Goal: Information Seeking & Learning: Learn about a topic

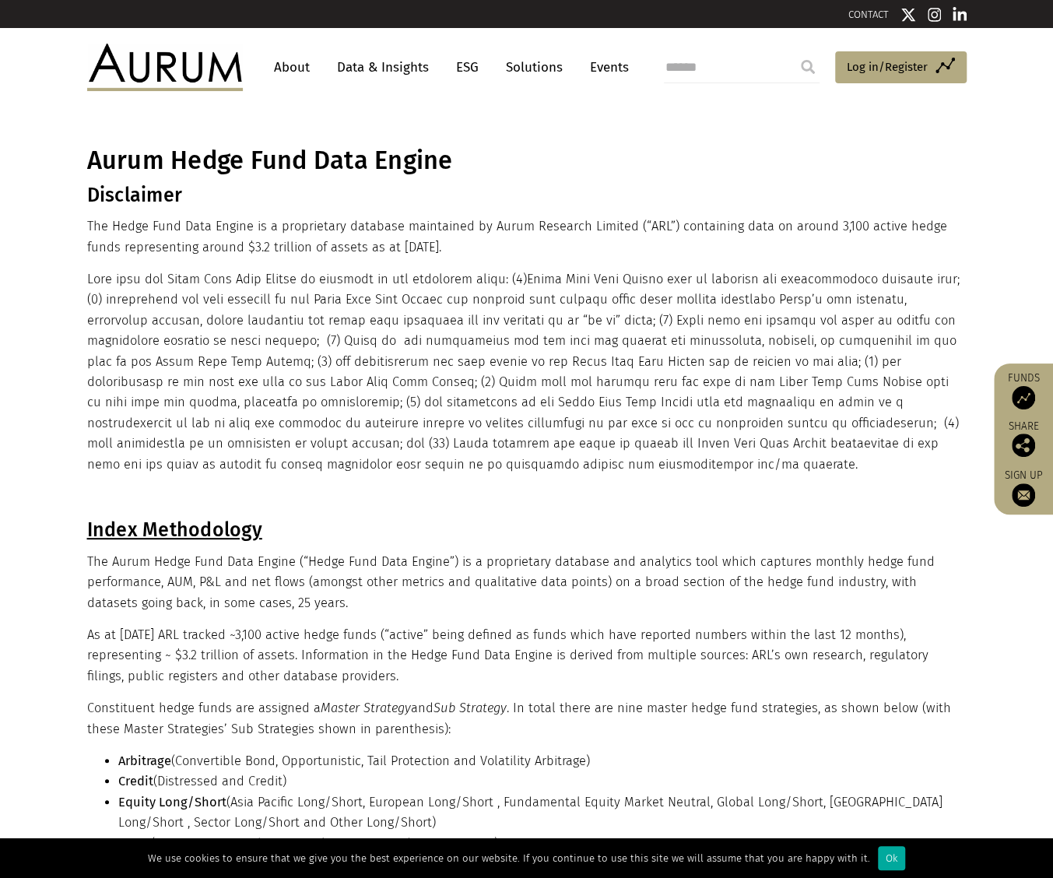
click at [380, 65] on link "Data & Insights" at bounding box center [382, 67] width 107 height 29
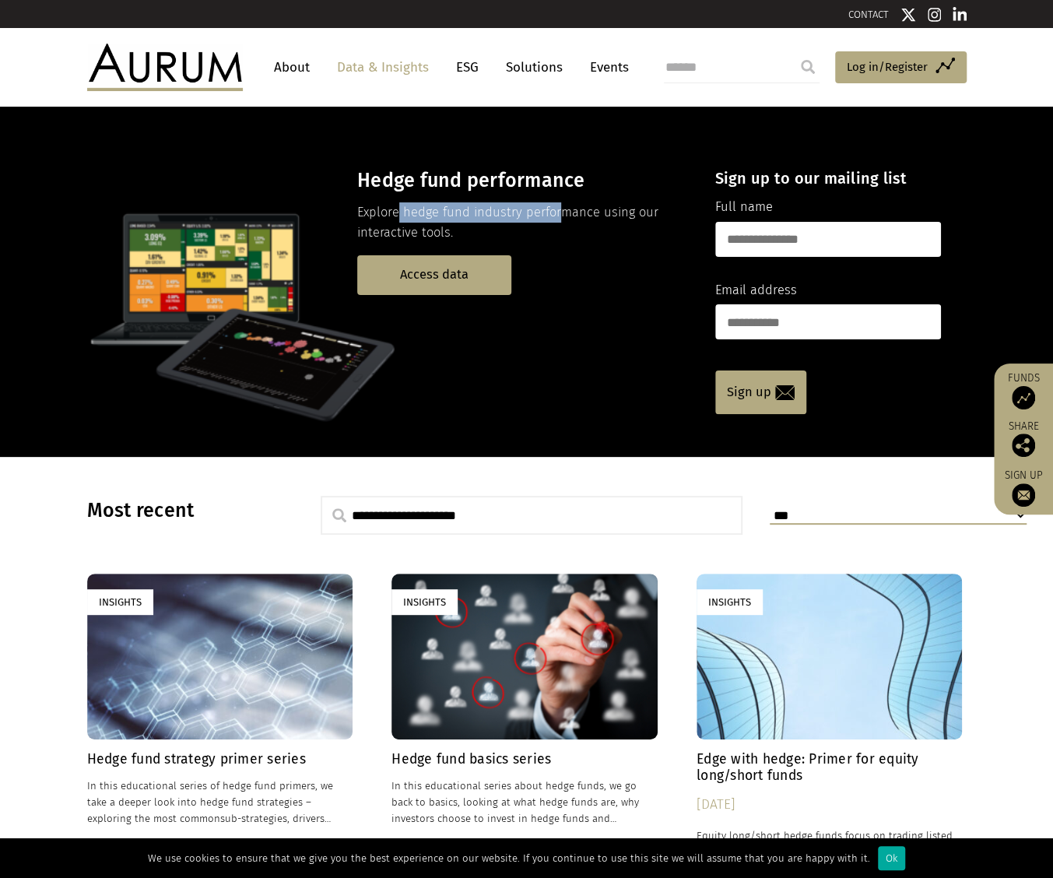
drag, startPoint x: 395, startPoint y: 209, endPoint x: 560, endPoint y: 214, distance: 165.1
click at [560, 214] on p "Explore hedge fund industry performance using our interactive tools." at bounding box center [522, 222] width 331 height 41
click at [445, 275] on link "Access data" at bounding box center [434, 275] width 154 height 40
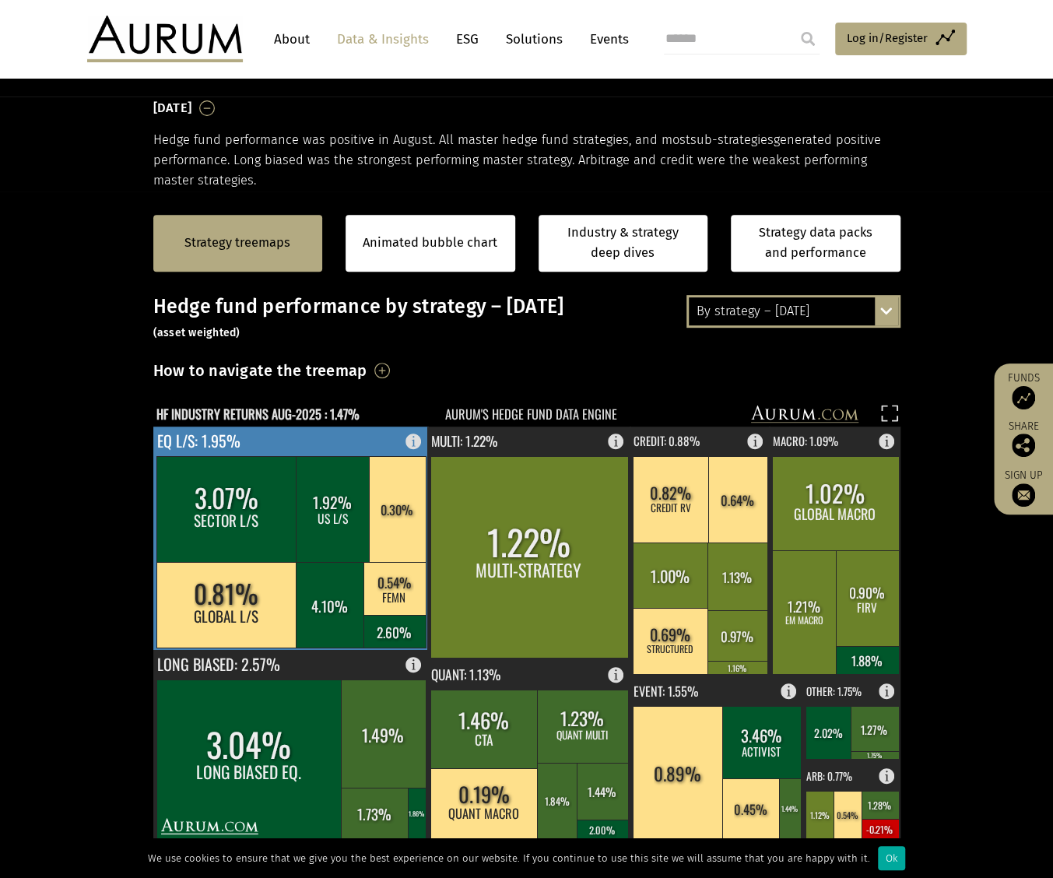
scroll to position [247, 0]
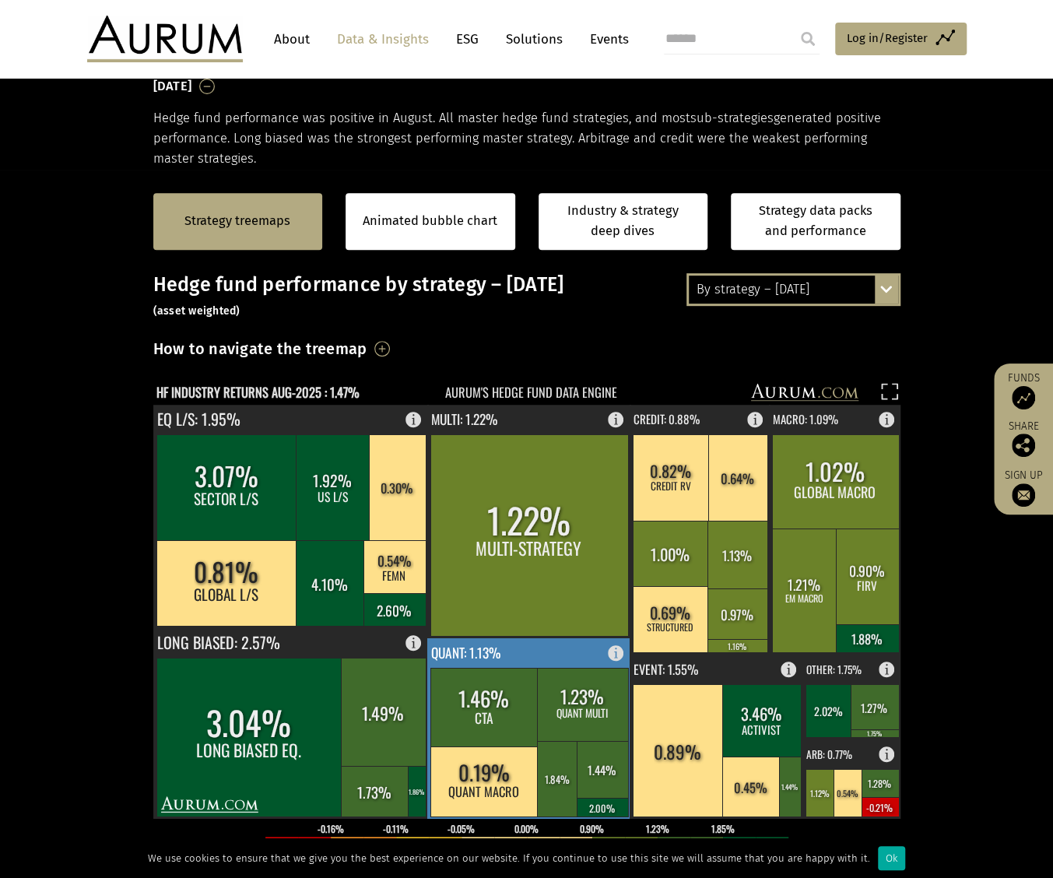
click at [619, 651] on rect at bounding box center [620, 649] width 19 height 22
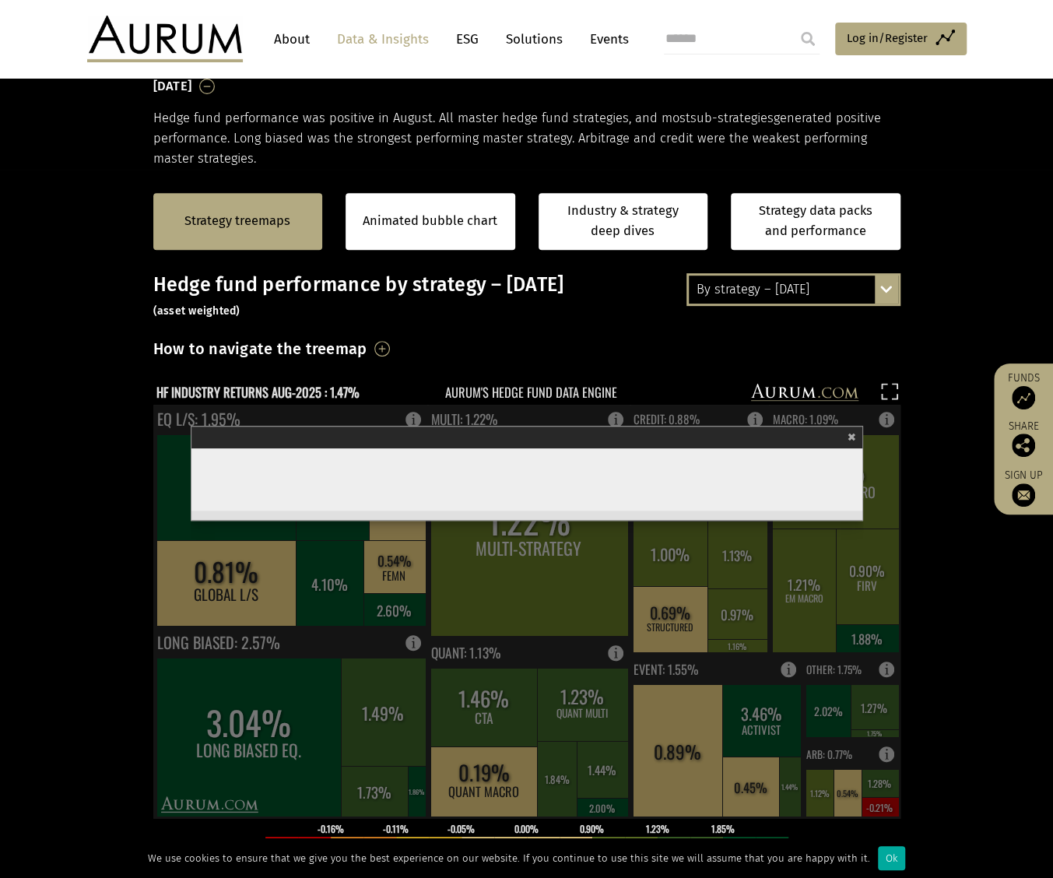
click at [989, 581] on section "Strategy treemaps Animated bubble chart Industry & strategy deep dives Strategy…" at bounding box center [526, 656] width 1053 height 973
click at [850, 435] on span "×" at bounding box center [851, 435] width 9 height 18
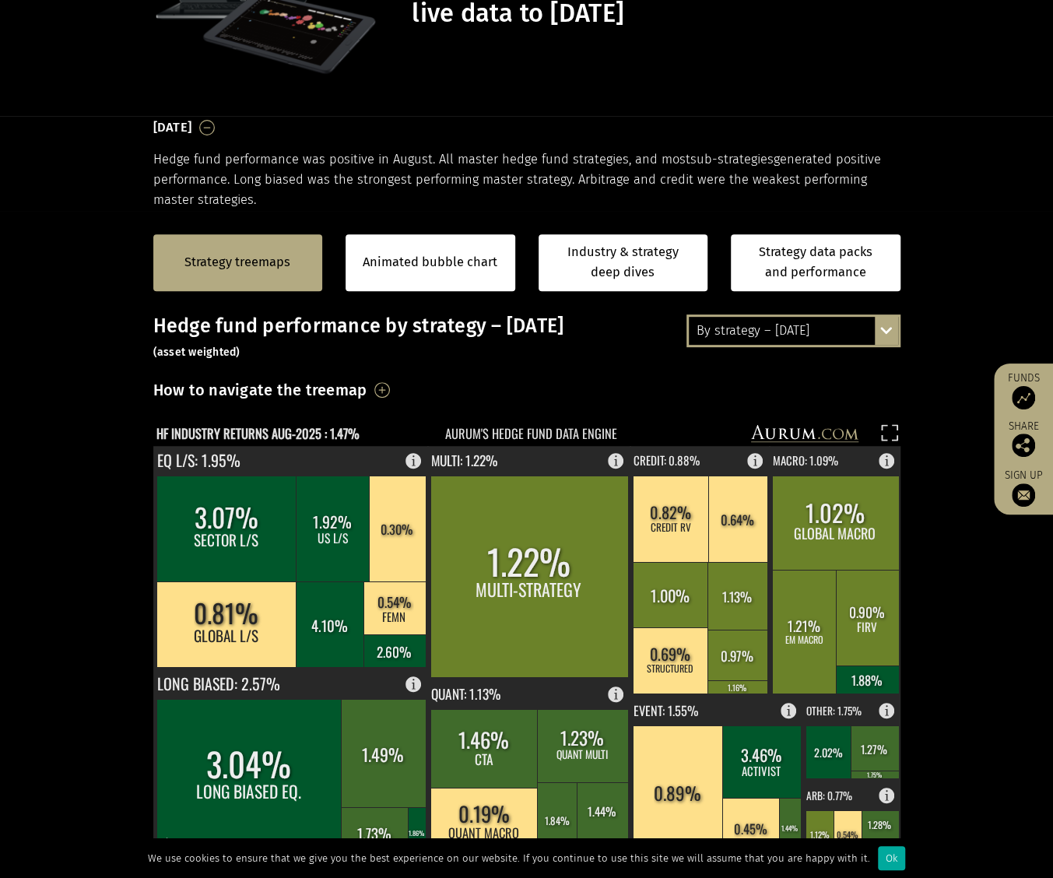
scroll to position [14, 0]
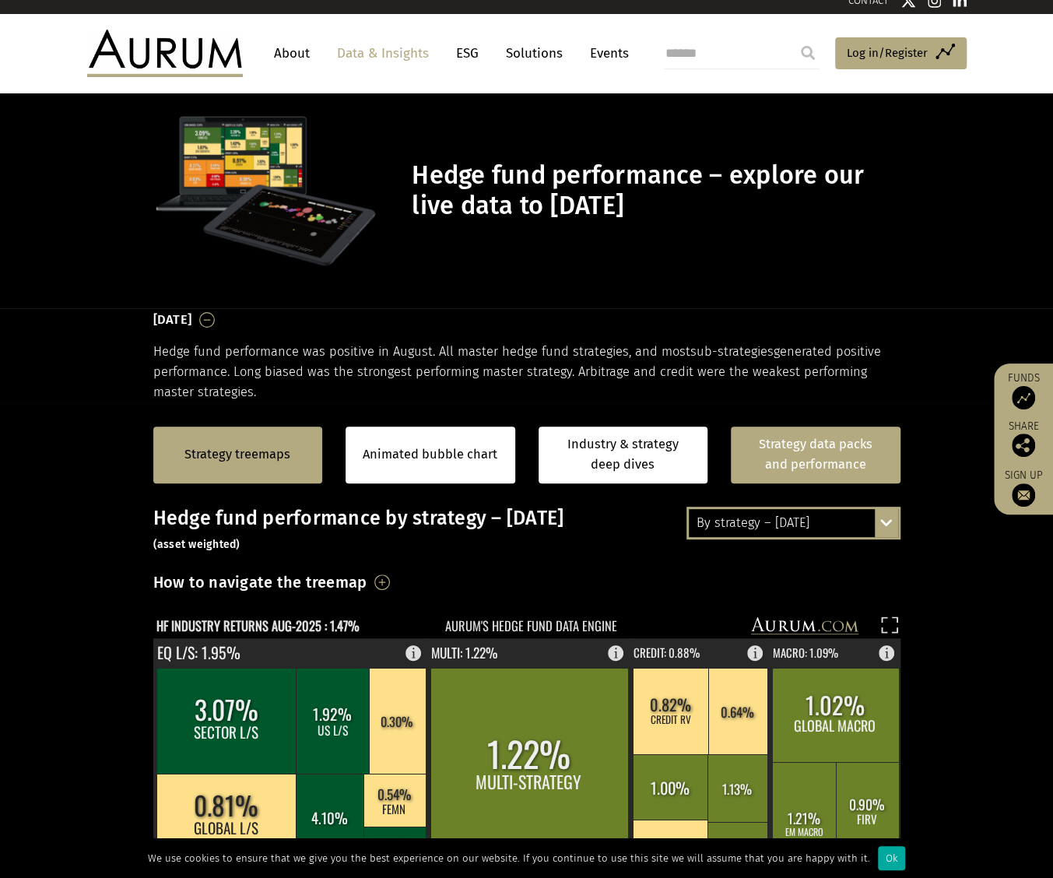
click at [857, 447] on link "Strategy data packs and performance" at bounding box center [816, 454] width 170 height 57
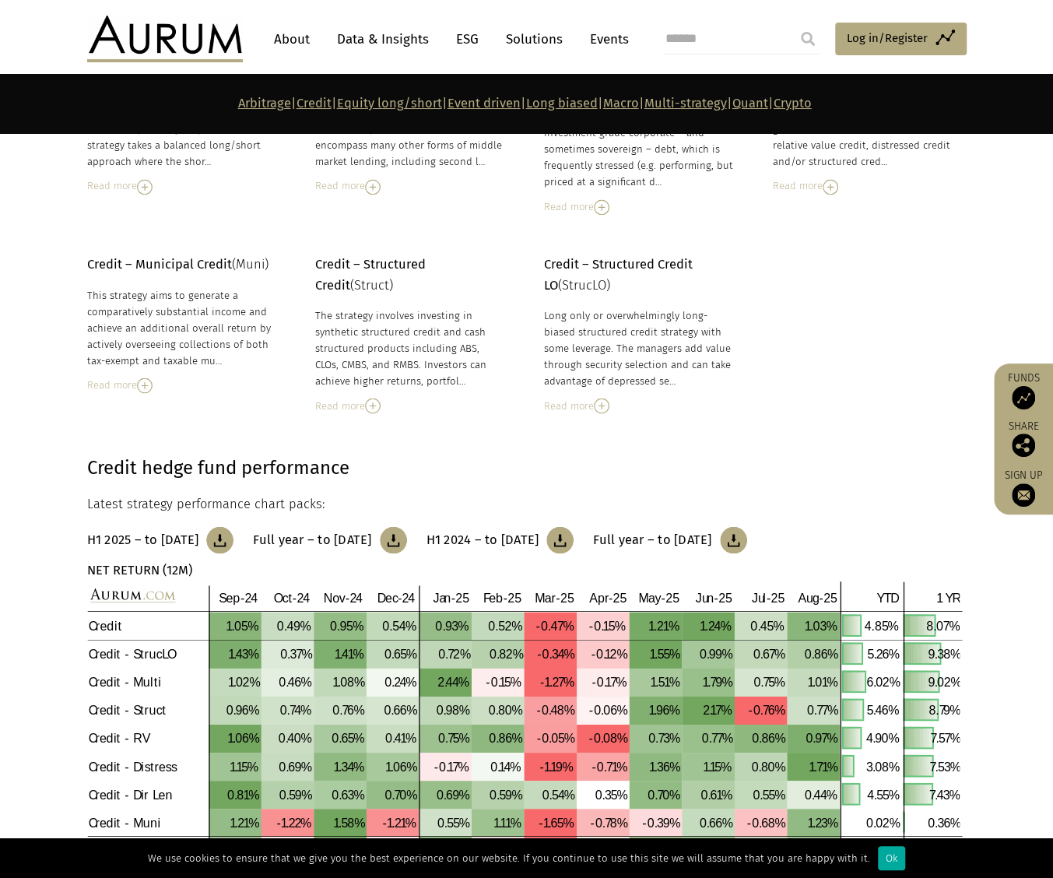
scroll to position [700, 0]
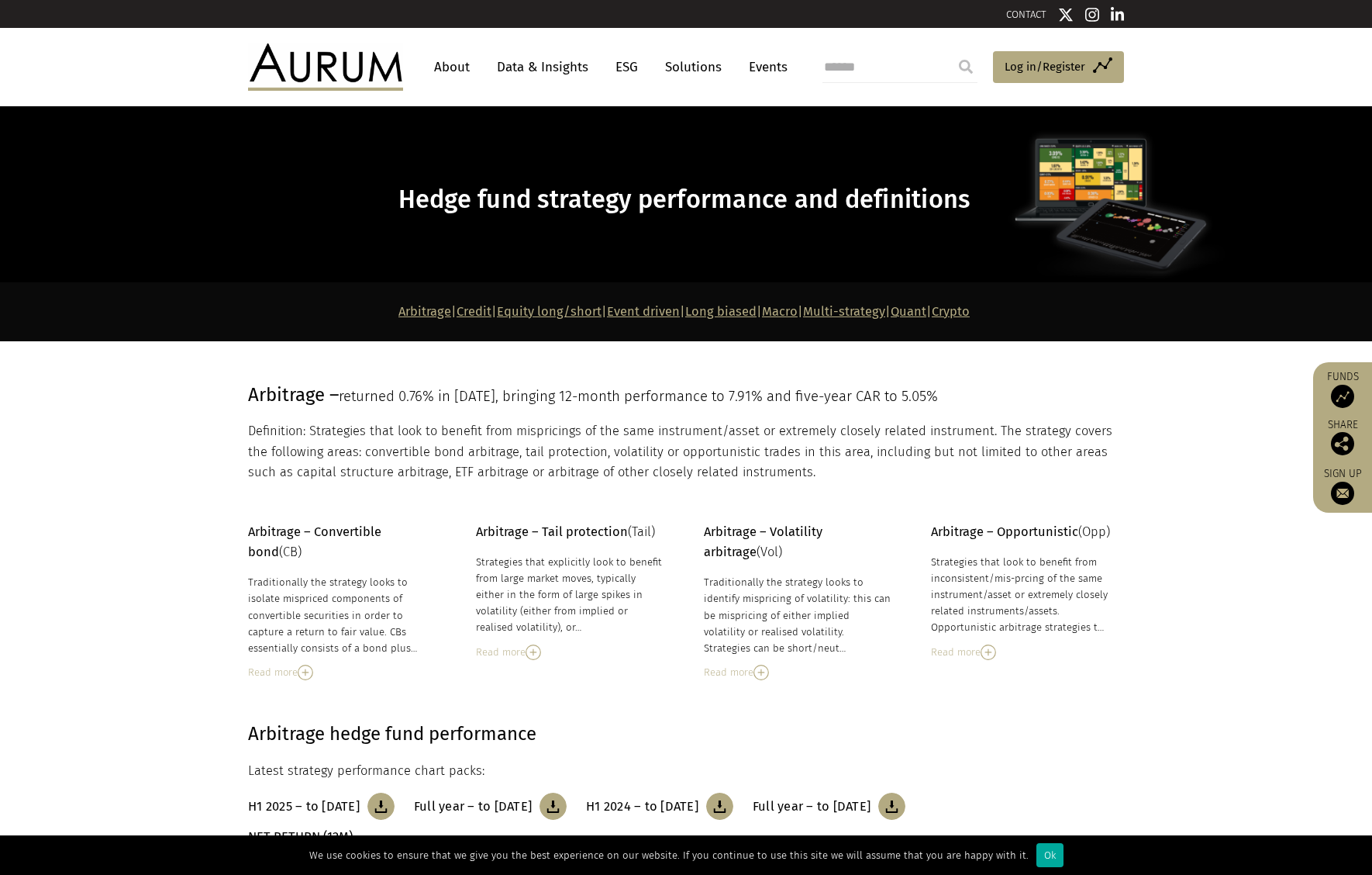
click at [927, 307] on link "Quant" at bounding box center [909, 311] width 36 height 15
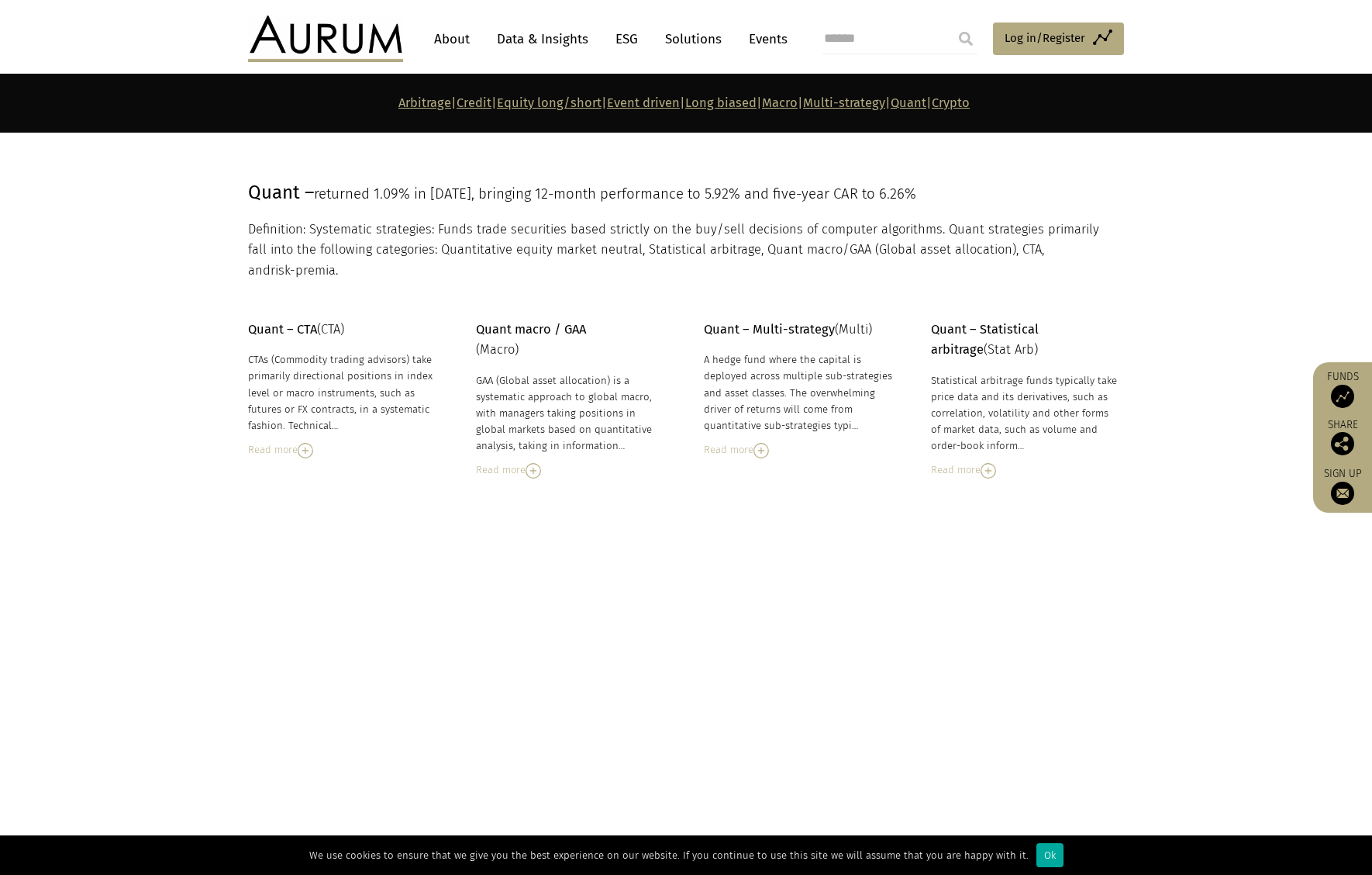
scroll to position [6560, 0]
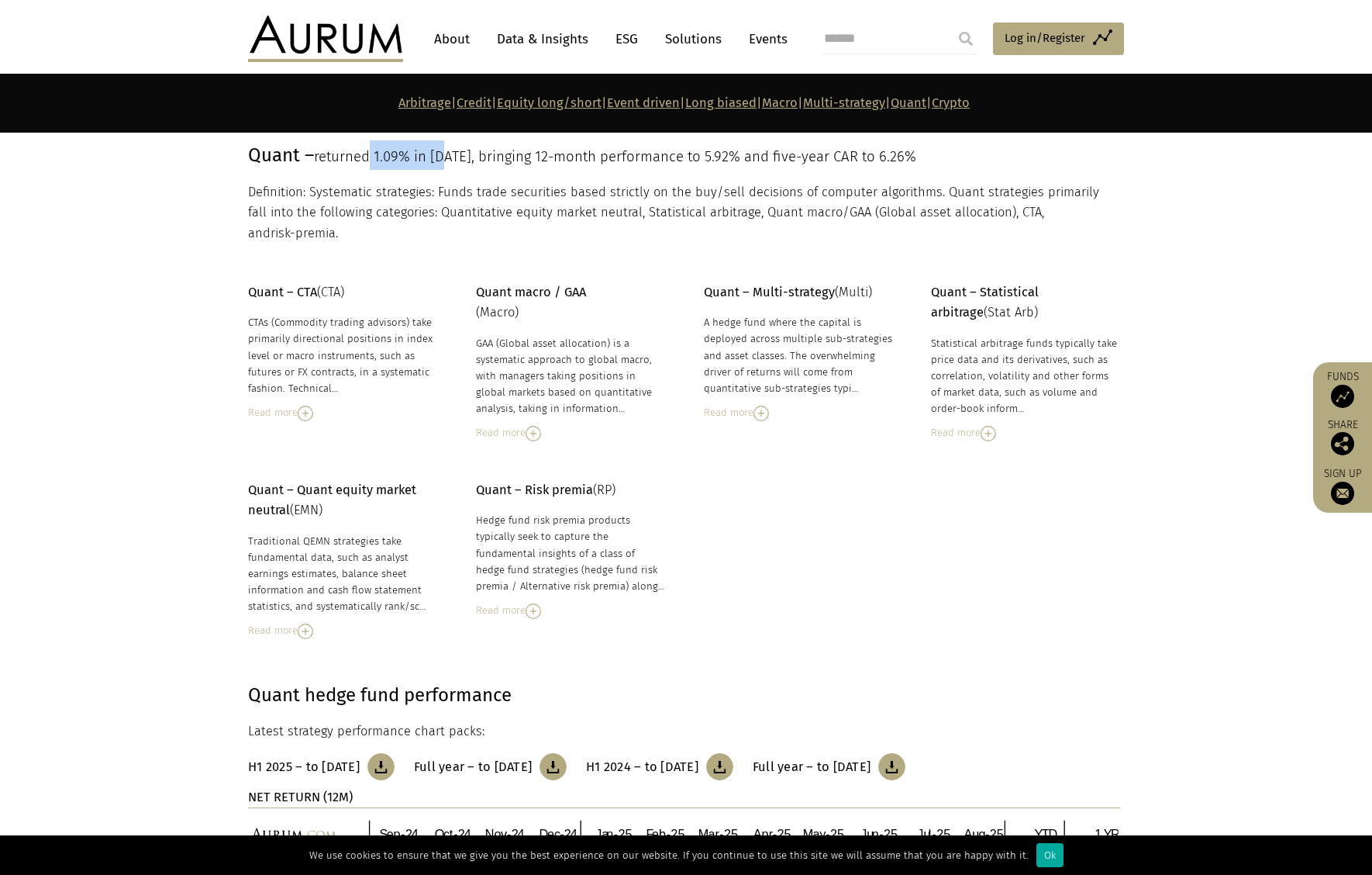
drag, startPoint x: 373, startPoint y: 155, endPoint x: 452, endPoint y: 155, distance: 79.0
click at [452, 155] on span "returned 1.09% in [DATE], bringing 12-month performance to 5.92% and five-year …" at bounding box center [615, 156] width 603 height 17
drag, startPoint x: 841, startPoint y: 266, endPoint x: 763, endPoint y: 263, distance: 78.1
click at [763, 282] on p "Quant – Multi-strategy (Multi)" at bounding box center [799, 292] width 189 height 20
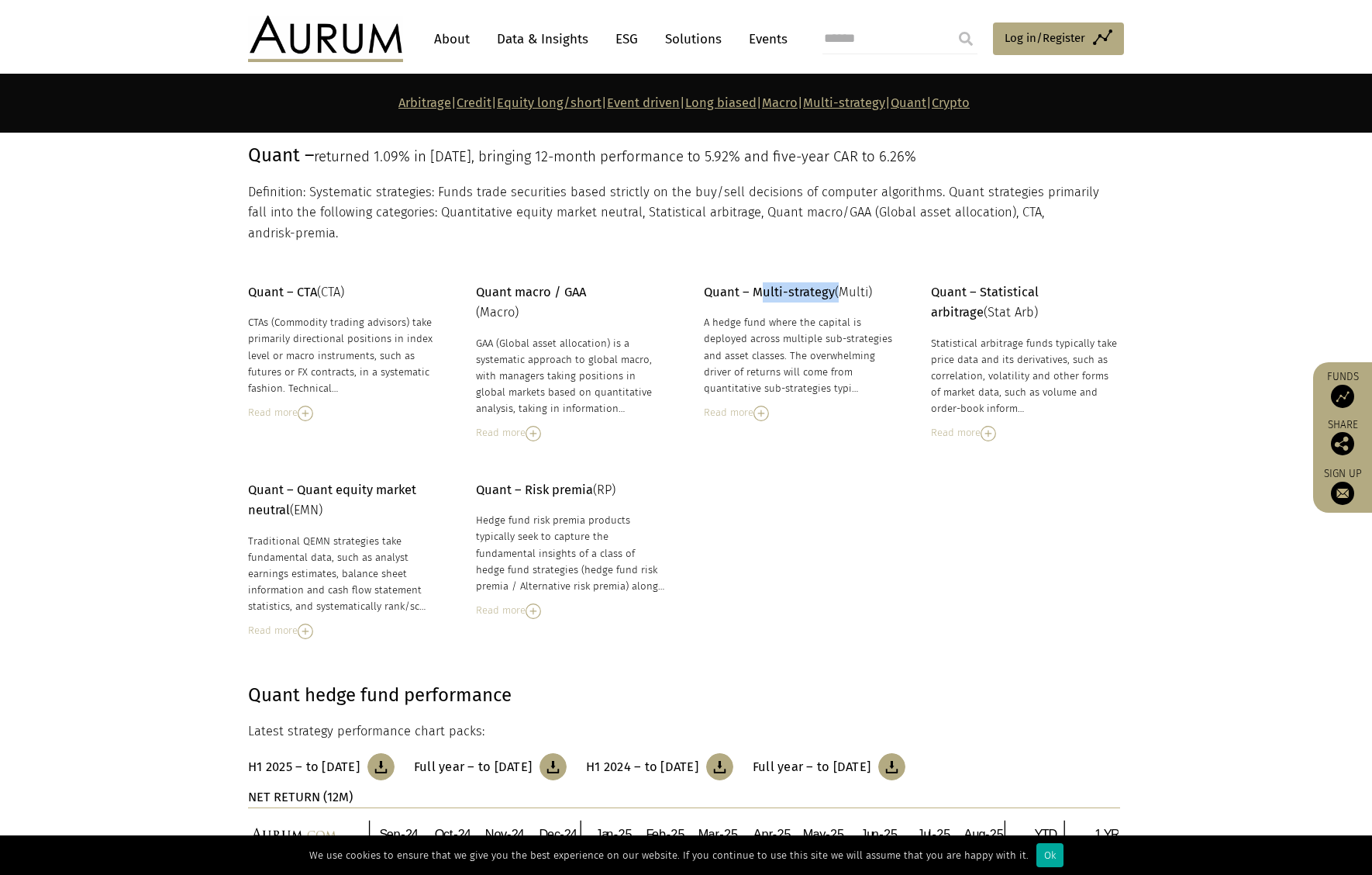
click at [763, 285] on strong "Quant – Multi-strategy" at bounding box center [770, 292] width 132 height 15
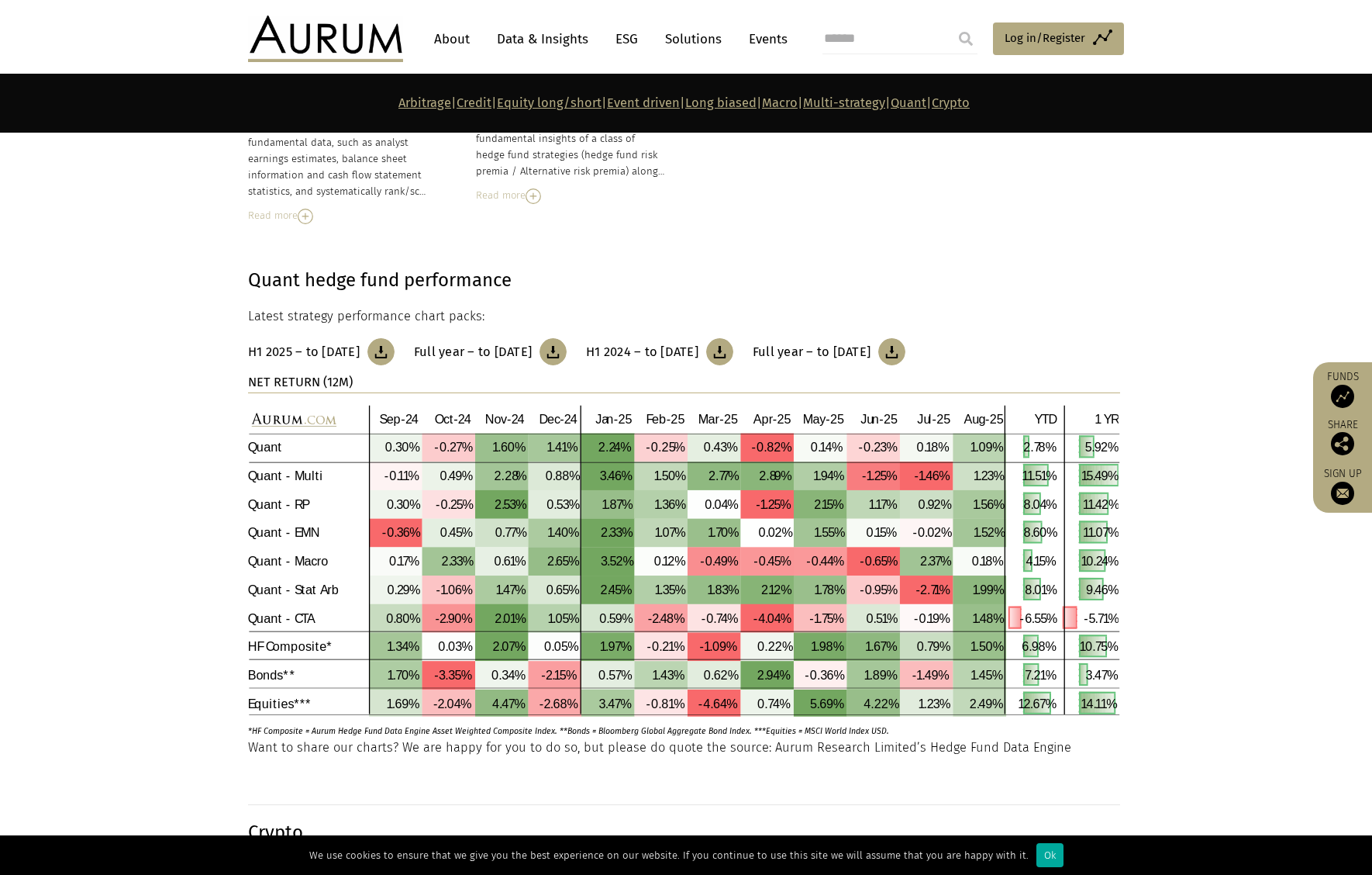
scroll to position [7103, 0]
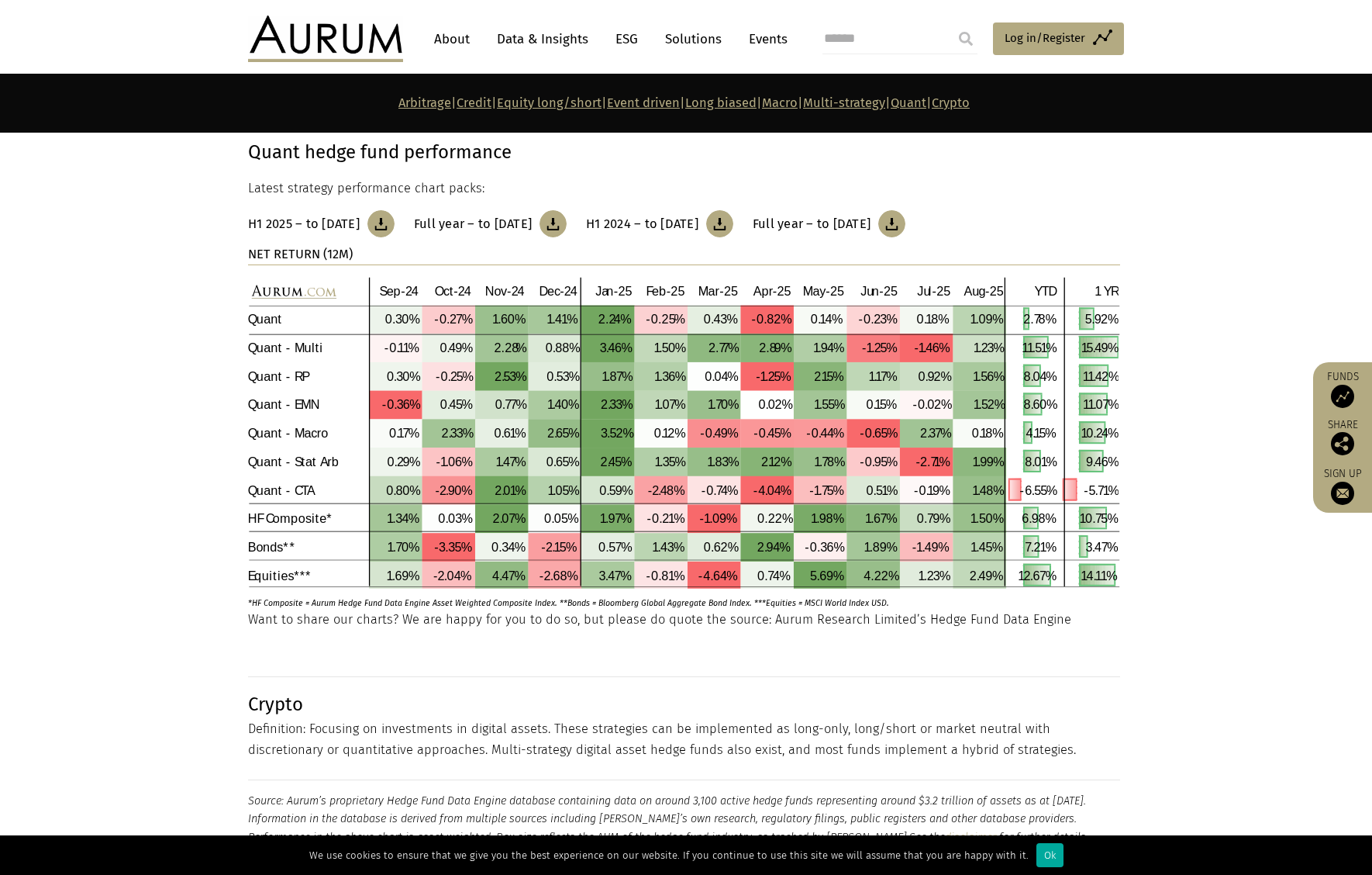
click at [906, 210] on img at bounding box center [892, 223] width 27 height 27
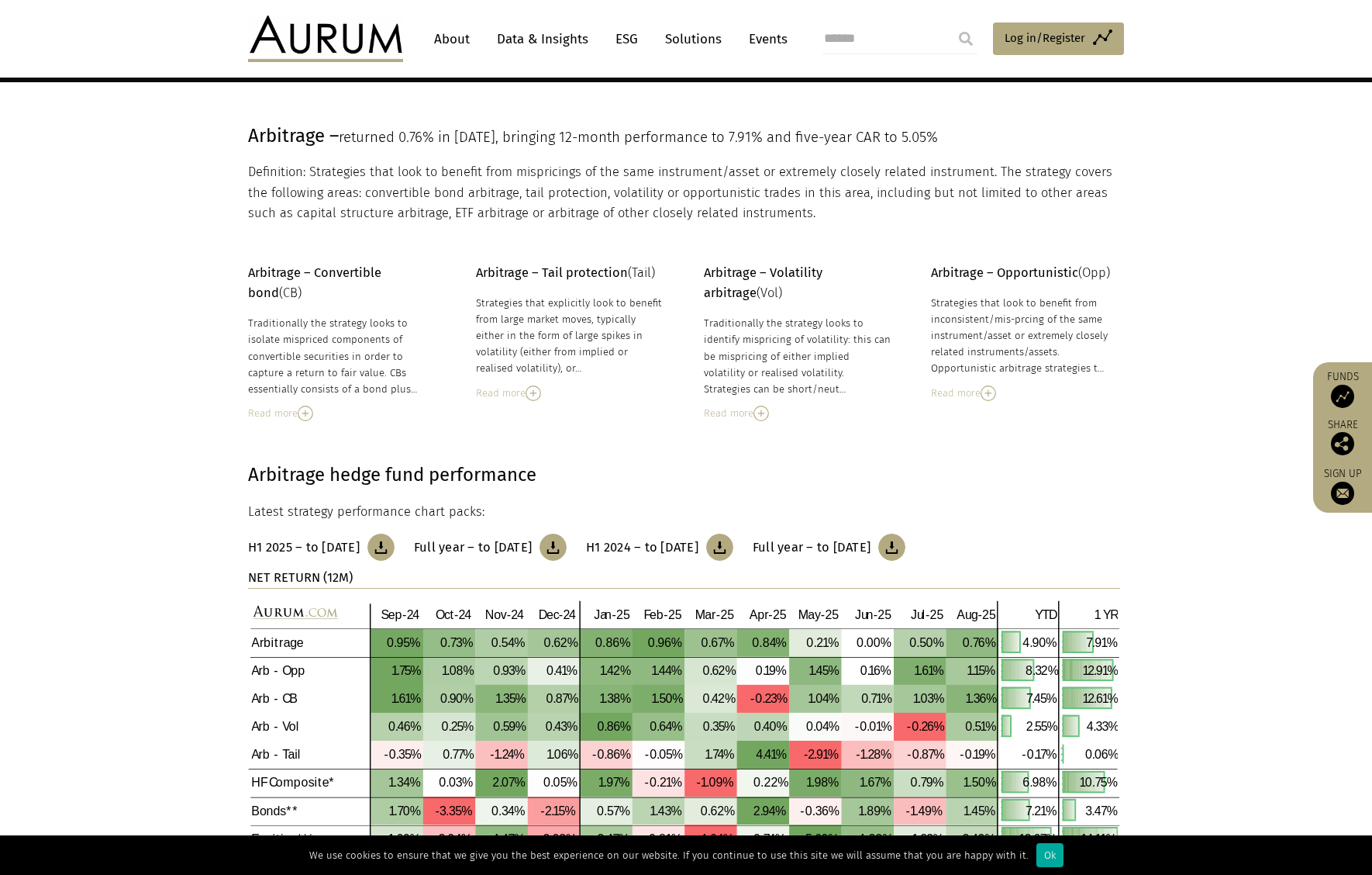
scroll to position [200, 0]
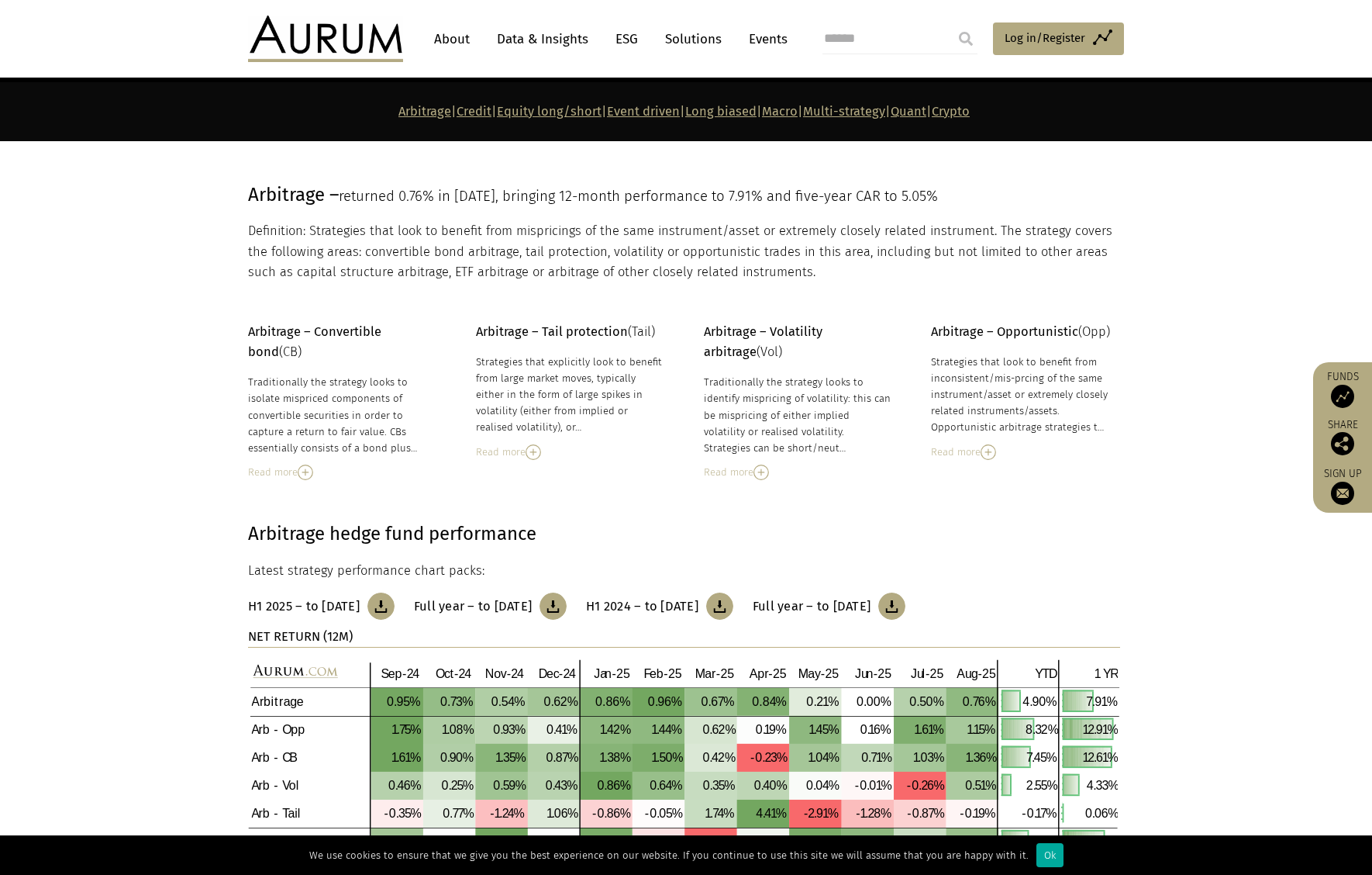
click at [529, 35] on link "Data & Insights" at bounding box center [542, 39] width 107 height 29
